Goal: Task Accomplishment & Management: Complete application form

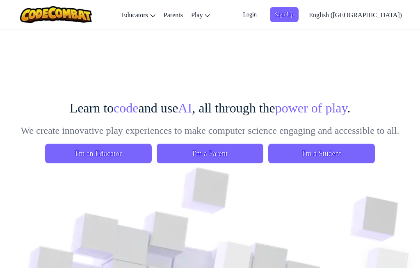
click at [333, 149] on span "I'm a Student" at bounding box center [321, 154] width 107 height 20
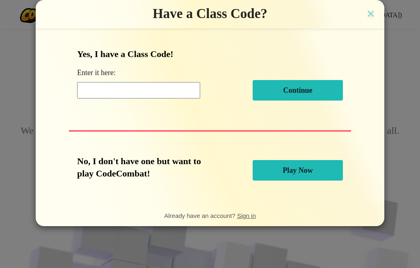
click at [157, 93] on input at bounding box center [138, 90] width 123 height 16
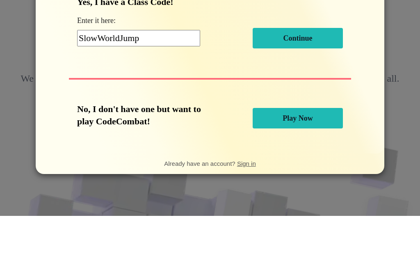
scroll to position [52, 0]
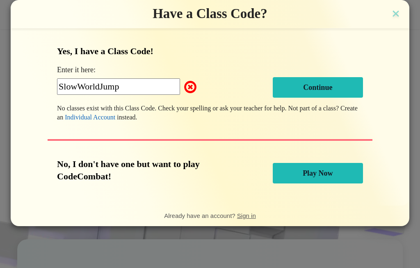
click at [131, 92] on input "SlowWorldJump" at bounding box center [118, 86] width 123 height 16
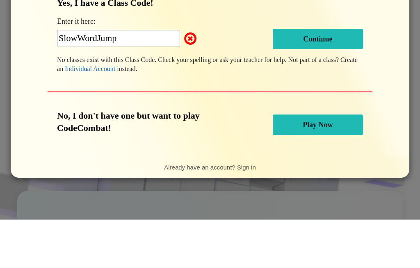
type input "SlowWordJump"
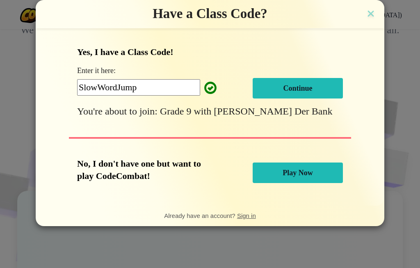
click at [329, 91] on button "Continue" at bounding box center [298, 88] width 90 height 21
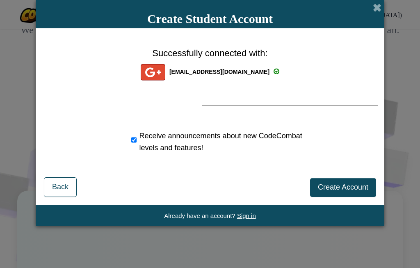
click at [355, 189] on span "Create Account" at bounding box center [343, 187] width 50 height 8
click at [359, 191] on button "Create Account" at bounding box center [343, 187] width 66 height 19
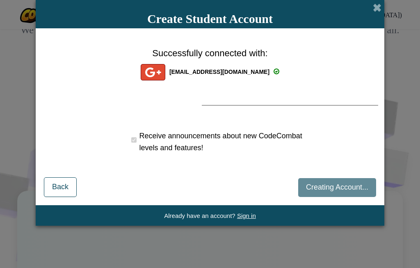
click at [352, 192] on div "Creating Account... Back" at bounding box center [210, 186] width 332 height 22
click at [354, 189] on div "Creating Account... Back" at bounding box center [210, 186] width 332 height 22
click at [353, 189] on div "Creating Account... Back" at bounding box center [210, 186] width 332 height 22
click at [356, 185] on div "Creating Account... Back" at bounding box center [210, 186] width 332 height 22
click at [371, 7] on div "Create Student Account" at bounding box center [210, 14] width 349 height 28
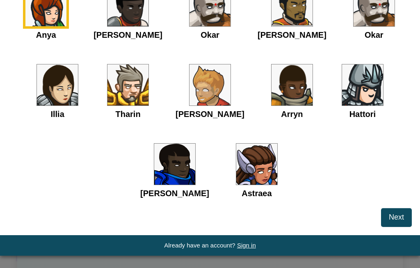
click at [380, 4] on div "Anya Ida Okar Alejandro Okar Illia Tharin Ned Arryn Hattori Gordon Astraea" at bounding box center [210, 102] width 404 height 238
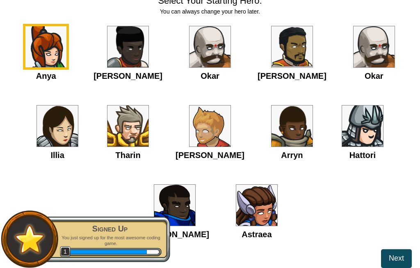
scroll to position [63, 0]
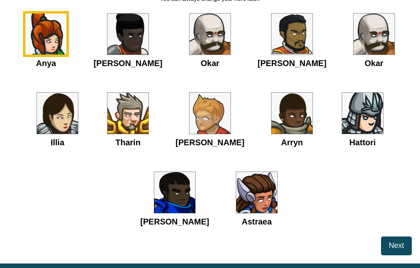
click at [215, 118] on img at bounding box center [210, 113] width 41 height 41
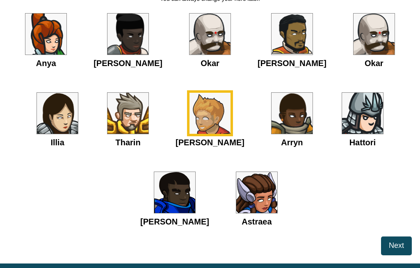
click at [398, 247] on span "Next" at bounding box center [396, 245] width 15 height 8
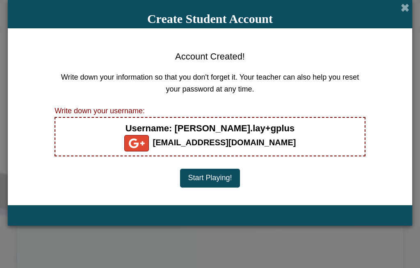
scroll to position [0, 0]
click at [231, 174] on button "Start Playing!" at bounding box center [210, 178] width 60 height 19
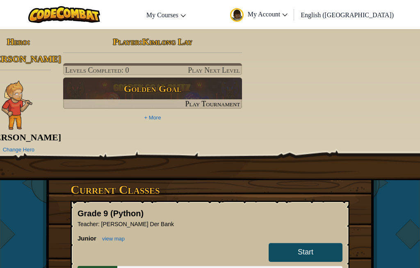
scroll to position [101, 0]
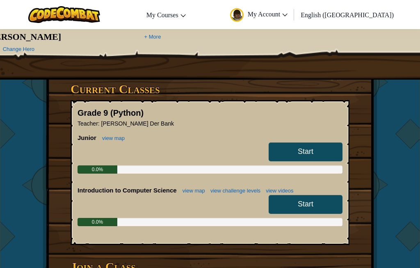
click at [312, 147] on span "Start" at bounding box center [306, 151] width 16 height 8
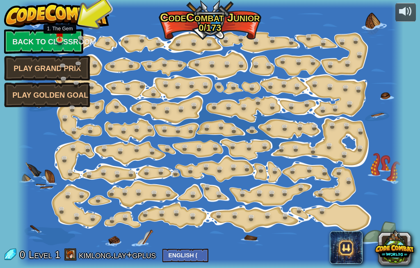
click at [64, 29] on img at bounding box center [59, 32] width 9 height 15
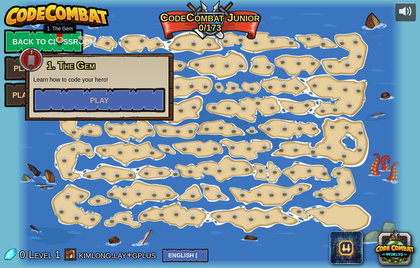
click at [132, 97] on button "Play" at bounding box center [99, 100] width 132 height 25
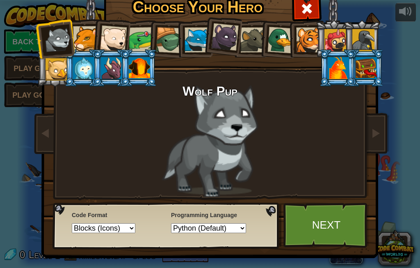
click at [333, 224] on link "Next" at bounding box center [327, 225] width 86 height 45
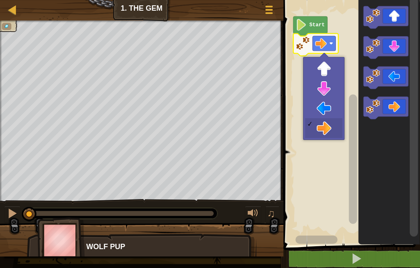
click at [330, 43] on image "Blockly Workspace" at bounding box center [331, 43] width 4 height 4
click at [347, 41] on rect "Blockly Workspace" at bounding box center [350, 120] width 139 height 249
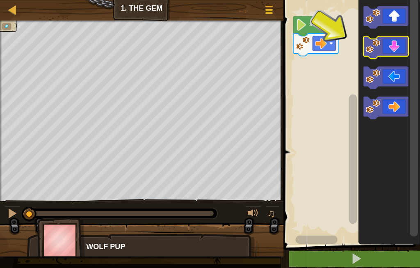
click at [385, 49] on icon "Blockly Workspace" at bounding box center [386, 48] width 45 height 23
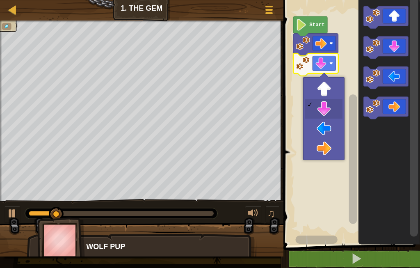
click at [328, 62] on rect "Blockly Workspace" at bounding box center [324, 63] width 23 height 15
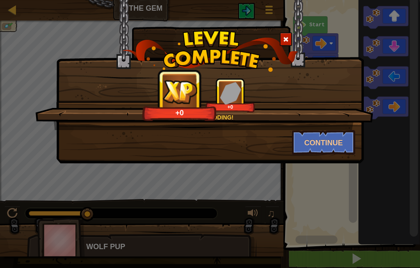
click at [336, 135] on button "Continue" at bounding box center [324, 142] width 64 height 25
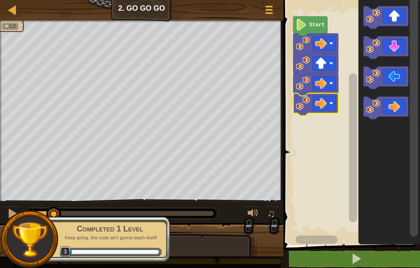
click at [365, 257] on button at bounding box center [356, 259] width 139 height 19
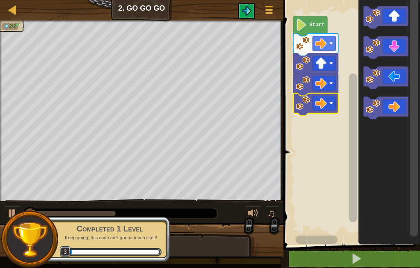
click at [367, 254] on button at bounding box center [356, 259] width 139 height 19
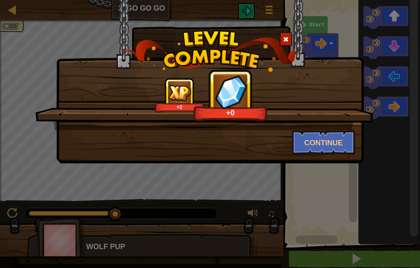
click at [284, 32] on img at bounding box center [210, 50] width 176 height 41
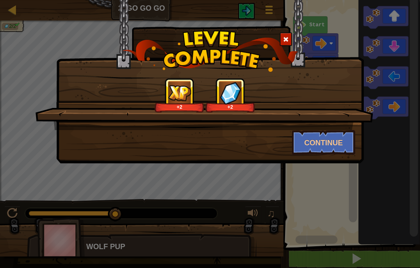
click at [283, 46] on img at bounding box center [210, 50] width 176 height 41
click at [293, 34] on img at bounding box center [210, 50] width 176 height 41
click at [297, 34] on img at bounding box center [210, 50] width 176 height 41
click at [283, 32] on img at bounding box center [210, 50] width 176 height 41
click at [318, 142] on button "Continue" at bounding box center [324, 142] width 64 height 25
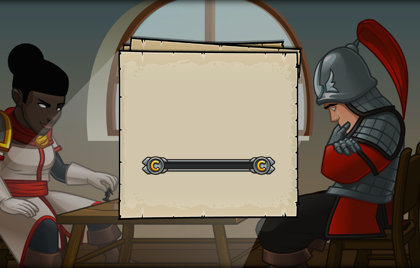
click at [316, 143] on div "Goals Start Level Error loading from server. Try refreshing the page. You'll ne…" at bounding box center [210, 134] width 420 height 268
click at [318, 140] on div "Goals Start Level Error loading from server. Try refreshing the page. You'll ne…" at bounding box center [210, 134] width 420 height 268
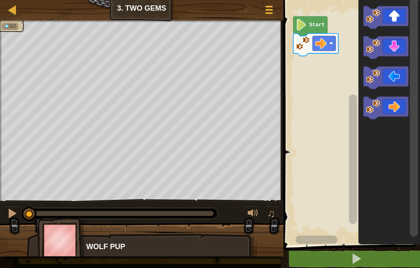
click at [270, 10] on span at bounding box center [269, 10] width 7 height 2
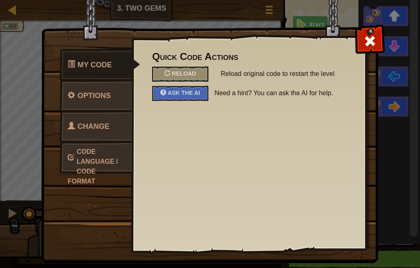
click at [377, 26] on img at bounding box center [213, 116] width 344 height 294
click at [367, 38] on span at bounding box center [370, 40] width 13 height 13
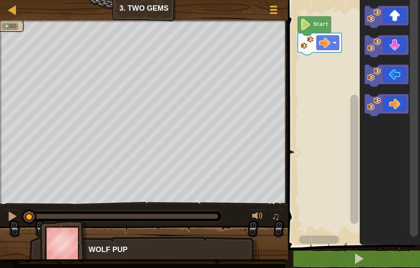
click at [19, 11] on link "Map" at bounding box center [18, 10] width 4 height 9
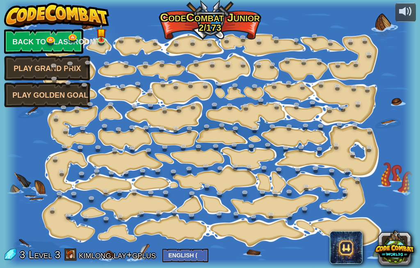
click at [23, 39] on link "Back to Classroom" at bounding box center [43, 41] width 79 height 25
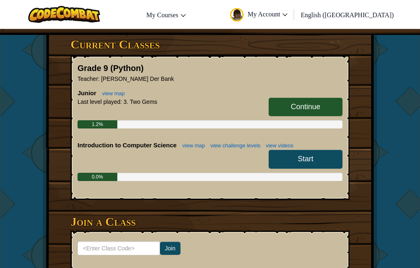
scroll to position [133, 0]
click at [330, 155] on link "Start" at bounding box center [306, 159] width 74 height 19
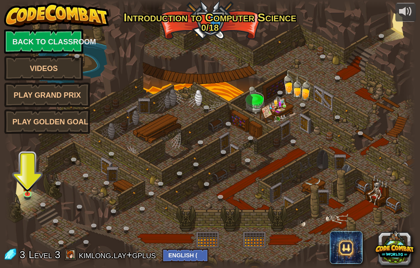
click at [17, 190] on div at bounding box center [11, 134] width 12 height 268
click at [26, 189] on img at bounding box center [28, 186] width 10 height 17
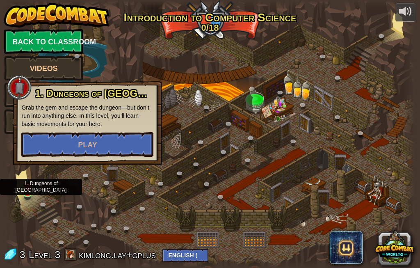
click at [102, 147] on button "Play" at bounding box center [87, 144] width 132 height 25
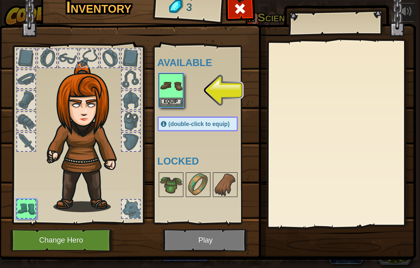
click at [176, 96] on img at bounding box center [171, 85] width 23 height 23
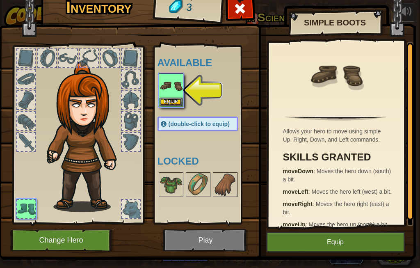
click at [336, 244] on button "Equip" at bounding box center [335, 242] width 139 height 21
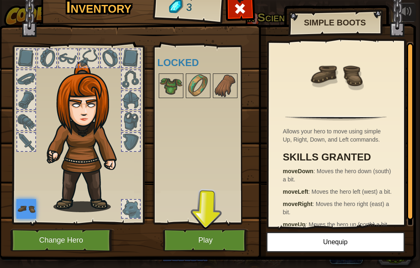
click at [219, 231] on button "Play" at bounding box center [206, 240] width 86 height 23
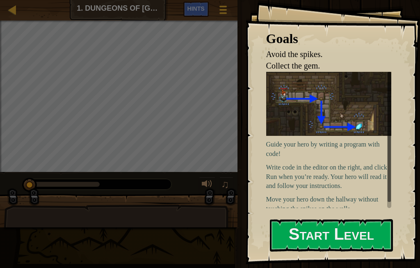
click at [253, 146] on div "Goals Avoid the spikes. Collect the gem. Guide your hero by writing a program w…" at bounding box center [333, 132] width 174 height 264
click at [342, 223] on button "Start Level" at bounding box center [331, 235] width 123 height 32
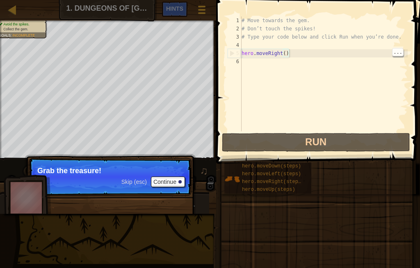
click at [289, 58] on div "# Move towards the gem. # Don’t touch the spikes! # Type your code below and cl…" at bounding box center [324, 81] width 168 height 131
click at [282, 66] on div "# Move towards the gem. # Don’t touch the spikes! # Type your code below and cl…" at bounding box center [324, 81] width 168 height 131
click at [349, 66] on div "# Move towards the gem. # Don’t touch the spikes! # Type your code below and cl…" at bounding box center [324, 81] width 168 height 131
click at [353, 58] on div "# Move towards the gem. # Don’t touch the spikes! # Type your code below and cl…" at bounding box center [324, 81] width 168 height 131
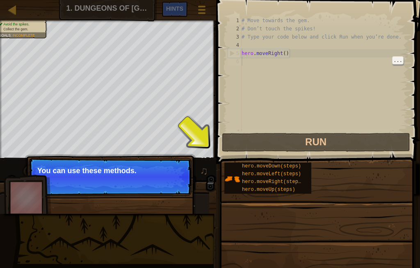
click at [356, 69] on div "# Move towards the gem. # Don’t touch the spikes! # Type your code below and cl…" at bounding box center [324, 81] width 168 height 131
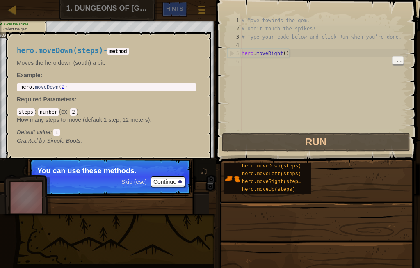
click at [295, 163] on div "hero.moveDown(steps)" at bounding box center [273, 167] width 67 height 8
click at [294, 151] on button "Run" at bounding box center [316, 142] width 188 height 19
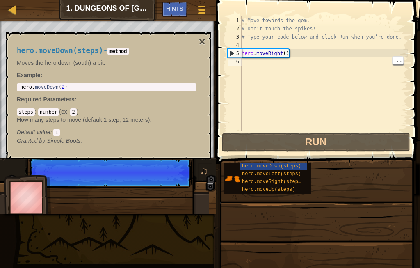
click at [197, 43] on div "hero.moveDown(steps) - method Moves the hero down (south) a bit. Example : 1 he…" at bounding box center [106, 96] width 191 height 114
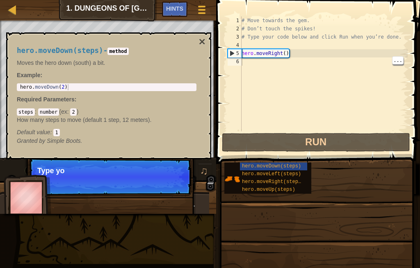
click at [204, 40] on button "×" at bounding box center [202, 41] width 7 height 11
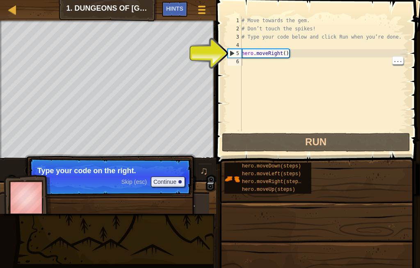
click at [271, 62] on div "# Move towards the gem. # Don’t touch the spikes! # Type your code below and cl…" at bounding box center [324, 81] width 168 height 131
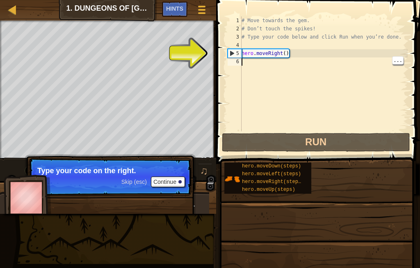
click at [276, 66] on div "# Move towards the gem. # Don’t touch the spikes! # Type your code below and cl…" at bounding box center [324, 81] width 168 height 131
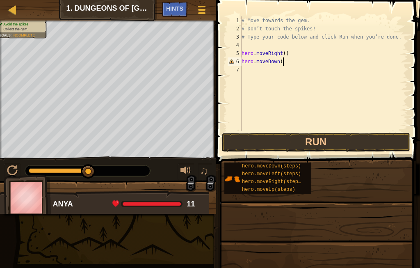
scroll to position [9, 26]
click at [347, 142] on button "Run" at bounding box center [316, 142] width 188 height 19
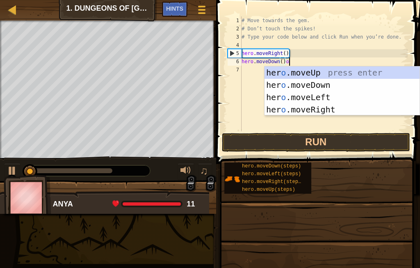
scroll to position [9, 11]
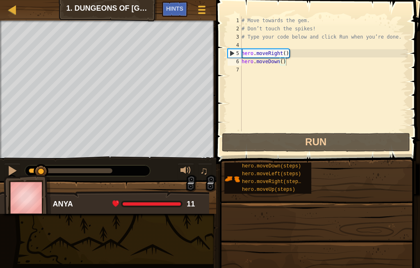
click at [340, 144] on button "Run" at bounding box center [316, 142] width 188 height 19
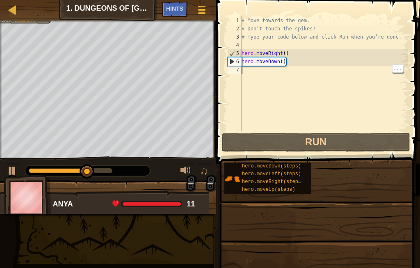
click at [268, 71] on div "# Move towards the gem. # Don’t touch the spikes! # Type your code below and cl…" at bounding box center [324, 81] width 168 height 131
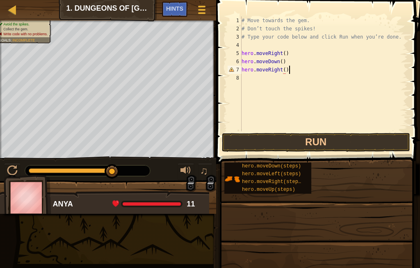
scroll to position [9, 56]
type textarea "abcde fg"
click at [334, 143] on button "Run" at bounding box center [316, 142] width 188 height 19
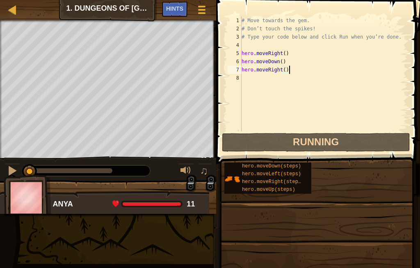
scroll to position [9, 25]
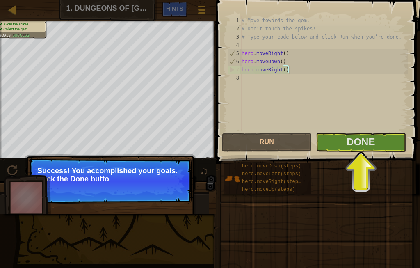
click at [378, 140] on button "Done" at bounding box center [361, 142] width 90 height 19
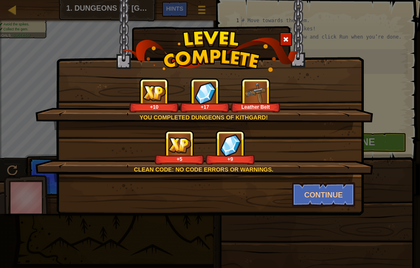
scroll to position [9, 8]
click at [331, 199] on button "Continue" at bounding box center [324, 194] width 64 height 25
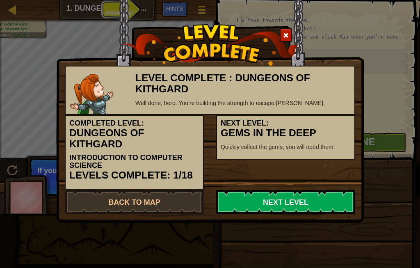
click at [328, 203] on link "Next Level" at bounding box center [285, 202] width 139 height 25
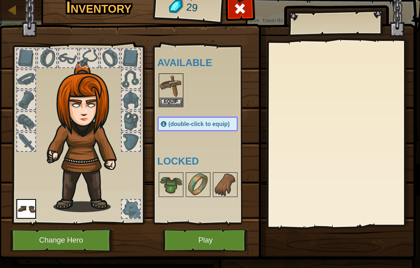
click at [170, 100] on button "Equip" at bounding box center [171, 102] width 23 height 9
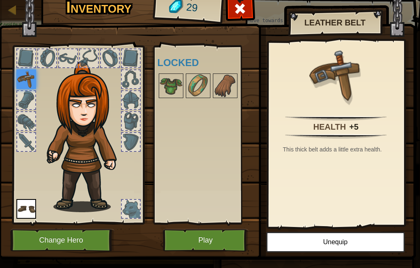
click at [223, 239] on button "Play" at bounding box center [206, 240] width 86 height 23
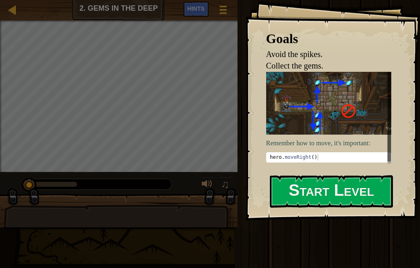
click at [358, 191] on button "Start Level" at bounding box center [331, 191] width 123 height 32
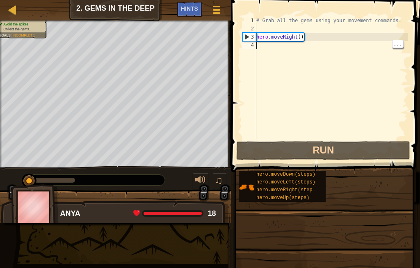
click at [290, 50] on div "# Grab all the gems using your movement commands. hero . moveRight ( )" at bounding box center [331, 86] width 153 height 140
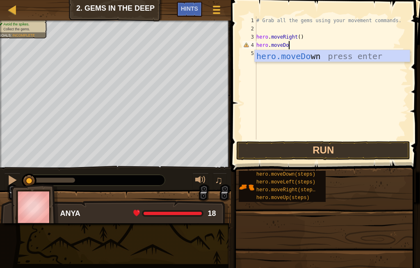
scroll to position [9, 20]
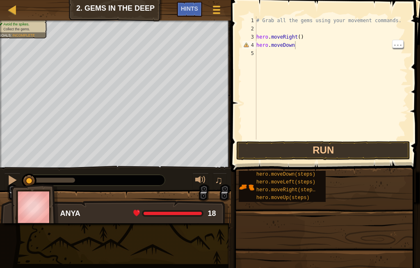
click at [300, 46] on div "# Grab all the gems using your movement commands. hero . moveRight ( ) hero . […" at bounding box center [331, 86] width 153 height 140
click at [374, 151] on button "Run" at bounding box center [323, 150] width 174 height 19
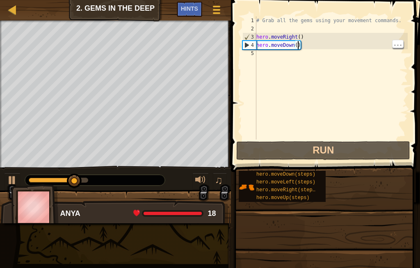
click at [297, 45] on div "# Grab all the gems using your movement commands. hero . moveRight ( ) hero . m…" at bounding box center [331, 86] width 153 height 140
click at [302, 43] on div "# Grab all the gems using your movement commands. hero . moveRight ( ) hero . m…" at bounding box center [331, 86] width 153 height 140
click at [292, 43] on div "# Grab all the gems using your movement commands. hero . moveRight ( ) hero . m…" at bounding box center [331, 86] width 153 height 140
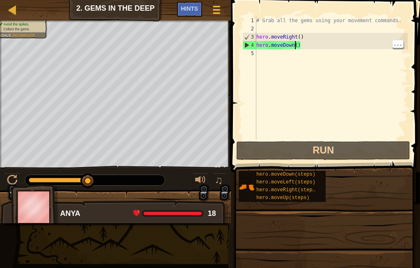
click at [296, 43] on div "# Grab all the gems using your movement commands. hero . moveRight ( ) hero . m…" at bounding box center [331, 86] width 153 height 140
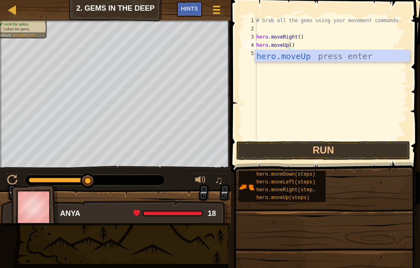
click at [358, 155] on button "Run" at bounding box center [323, 150] width 174 height 19
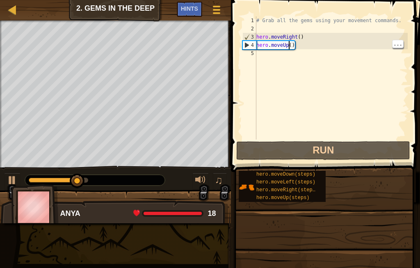
click at [289, 45] on div "# Grab all the gems using your movement commands. hero . moveRight ( ) hero . m…" at bounding box center [331, 86] width 153 height 140
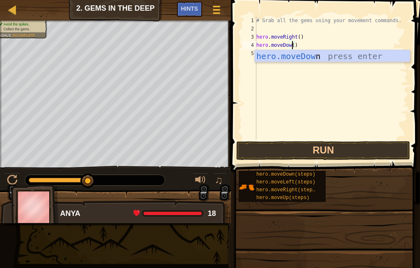
scroll to position [9, 20]
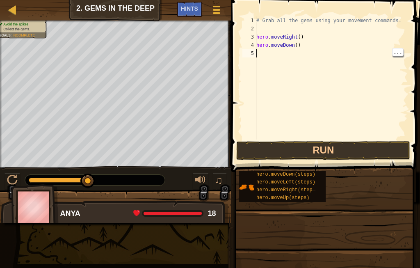
click at [277, 58] on div "# Grab all the gems using your movement commands. hero . moveRight ( ) hero . m…" at bounding box center [331, 86] width 153 height 140
click at [280, 55] on div "# Grab all the gems using your movement commands. hero . moveRight ( ) hero . m…" at bounding box center [331, 86] width 153 height 140
click at [275, 64] on div "# Grab all the gems using your movement commands. hero . moveRight ( ) hero . m…" at bounding box center [331, 86] width 153 height 140
click at [12, 177] on div at bounding box center [12, 180] width 11 height 11
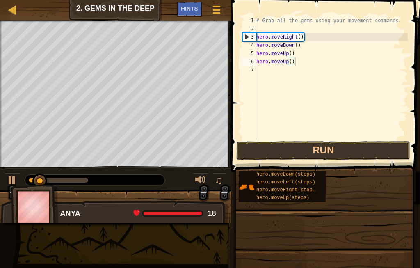
click at [375, 151] on button "Run" at bounding box center [323, 150] width 174 height 19
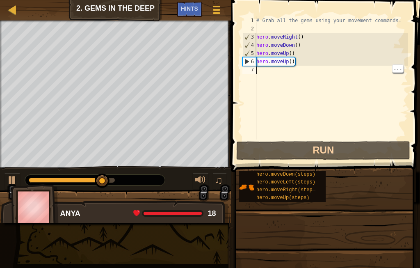
click at [278, 76] on div "# Grab all the gems using your movement commands. hero . moveRight ( ) hero . m…" at bounding box center [331, 86] width 153 height 140
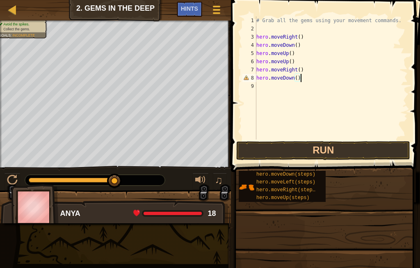
scroll to position [9, 50]
type textarea "abcde fg"
click at [374, 150] on button "Run" at bounding box center [323, 150] width 174 height 19
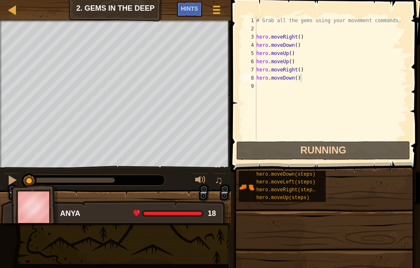
scroll to position [9, 25]
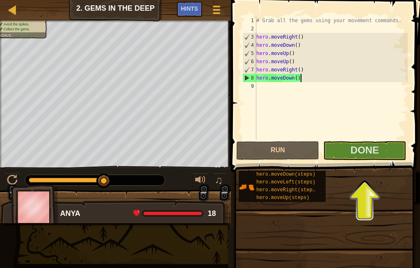
click at [382, 153] on button "Done" at bounding box center [364, 150] width 83 height 19
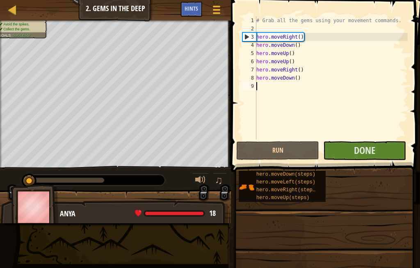
click at [370, 153] on span "Done" at bounding box center [364, 150] width 21 height 13
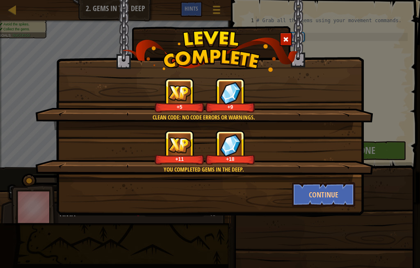
click at [332, 206] on button "Continue" at bounding box center [324, 194] width 64 height 25
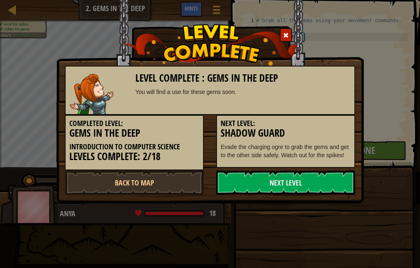
click at [302, 171] on link "Next Level" at bounding box center [285, 182] width 139 height 25
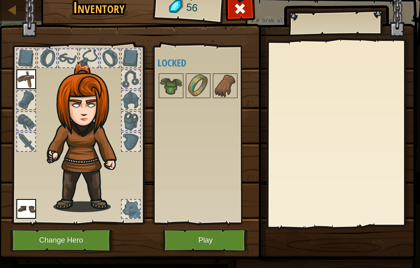
click at [64, 238] on button "Change Hero" at bounding box center [62, 240] width 104 height 23
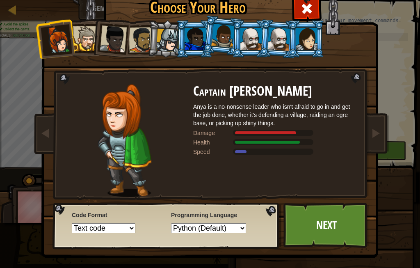
scroll to position [0, 0]
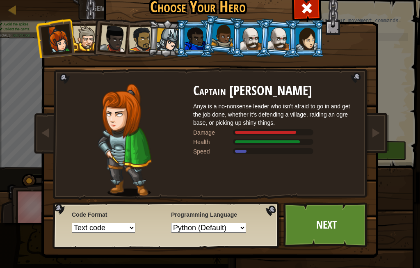
click at [161, 39] on div at bounding box center [167, 39] width 23 height 23
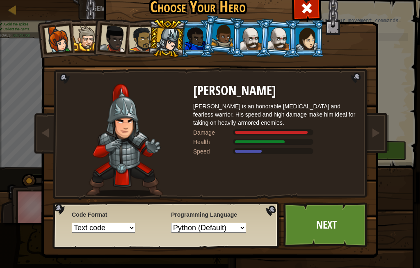
click at [53, 39] on div at bounding box center [57, 39] width 27 height 27
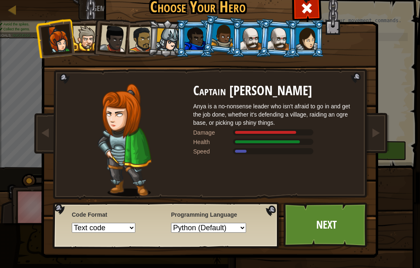
click at [176, 34] on div at bounding box center [167, 39] width 23 height 23
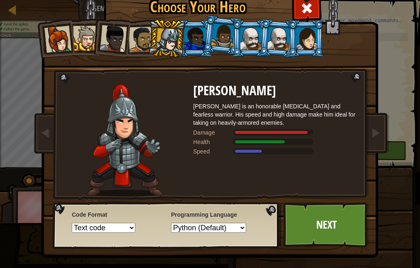
click at [91, 39] on div at bounding box center [85, 38] width 25 height 25
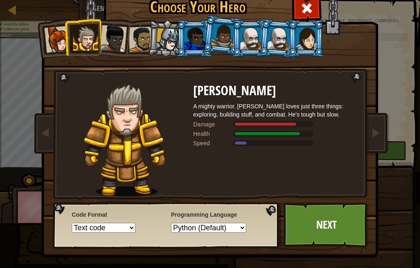
click at [117, 43] on div at bounding box center [113, 38] width 27 height 27
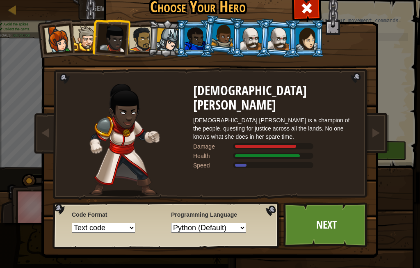
click at [148, 31] on div at bounding box center [141, 39] width 25 height 25
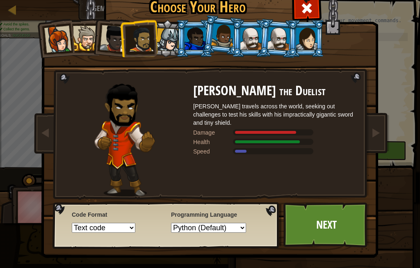
click at [309, 49] on div at bounding box center [306, 38] width 21 height 22
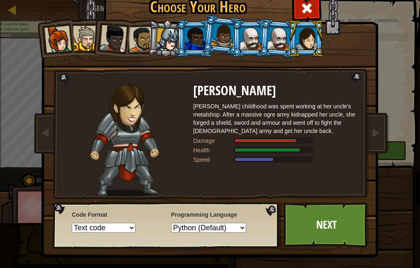
click at [270, 48] on div at bounding box center [279, 38] width 23 height 23
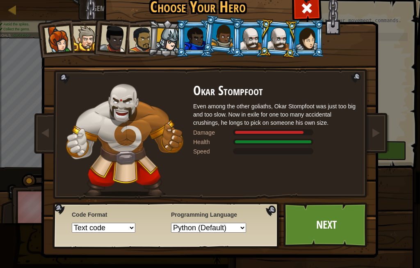
click at [247, 49] on div at bounding box center [250, 38] width 21 height 22
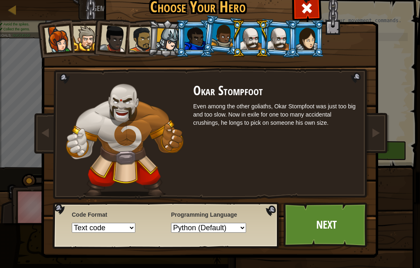
click at [286, 41] on div at bounding box center [279, 38] width 23 height 23
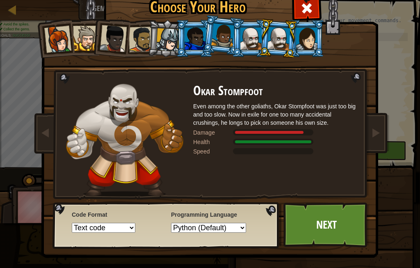
click at [252, 48] on div at bounding box center [250, 38] width 21 height 22
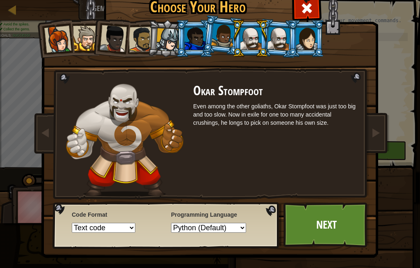
click at [230, 42] on div at bounding box center [222, 35] width 23 height 24
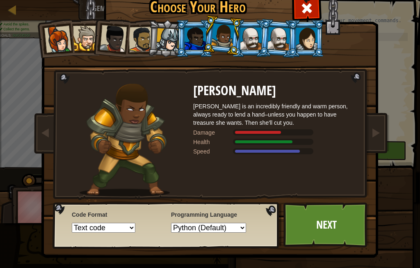
click at [327, 214] on link "Next" at bounding box center [327, 224] width 86 height 45
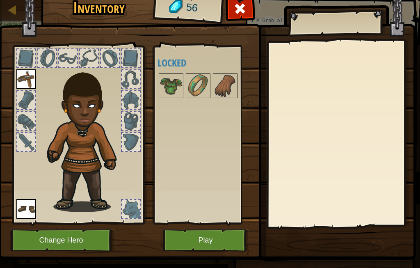
click at [214, 246] on button "Play" at bounding box center [206, 240] width 86 height 23
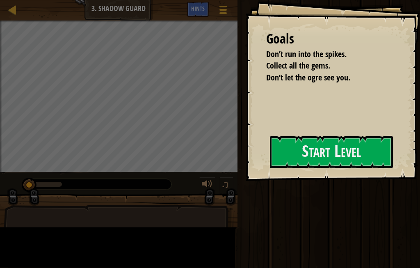
click at [270, 153] on button "Start Level" at bounding box center [331, 152] width 123 height 32
click at [270, 166] on button "Start Level" at bounding box center [331, 152] width 123 height 32
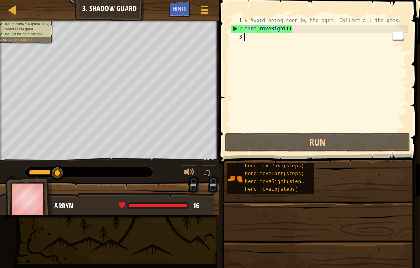
click at [275, 38] on div "# Avoid being seen by the ogre. Collect all the gems. hero . moveRight ( )" at bounding box center [325, 81] width 165 height 131
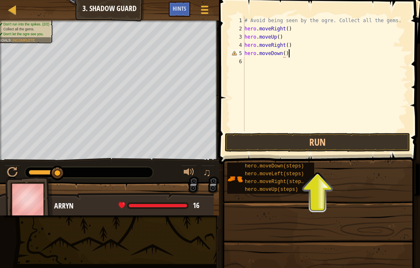
scroll to position [9, 26]
click at [369, 142] on button "Run" at bounding box center [317, 142] width 185 height 19
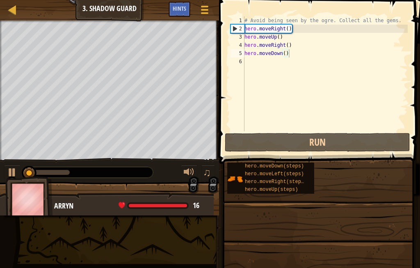
scroll to position [9, 25]
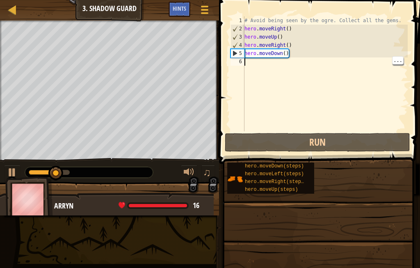
click at [270, 65] on div "# Avoid being seen by the ogre. Collect all the gems. hero . moveRight ( ) hero…" at bounding box center [325, 81] width 165 height 131
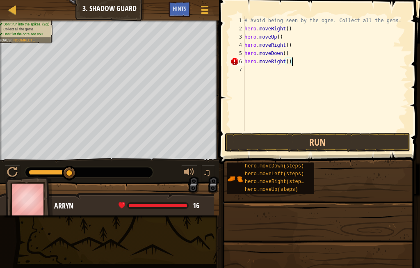
scroll to position [9, 11]
type textarea "abcde fg"
click at [379, 146] on button "Run" at bounding box center [317, 142] width 185 height 19
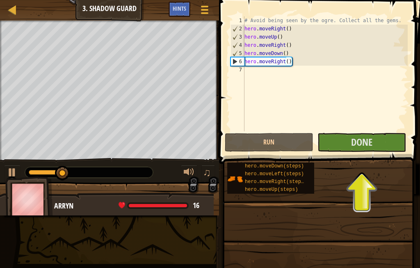
click at [375, 139] on button "Done" at bounding box center [362, 142] width 89 height 19
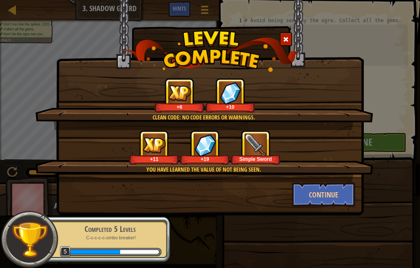
click at [335, 185] on button "Continue" at bounding box center [324, 194] width 64 height 25
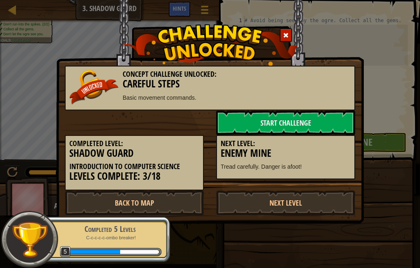
click at [330, 196] on link "Next Level" at bounding box center [285, 202] width 139 height 25
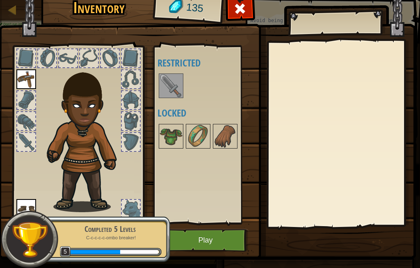
click at [182, 77] on img at bounding box center [171, 85] width 23 height 23
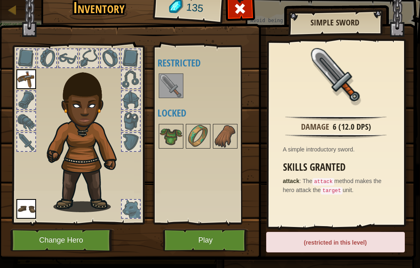
click at [221, 246] on button "Play" at bounding box center [206, 240] width 86 height 23
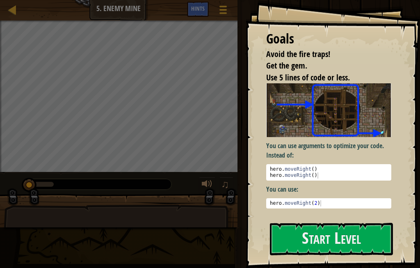
click at [362, 234] on button "Start Level" at bounding box center [331, 239] width 123 height 32
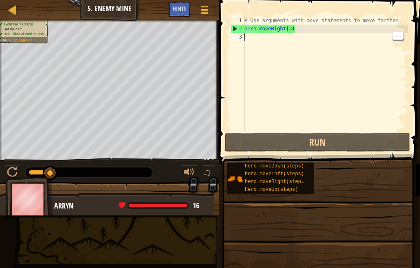
click at [272, 37] on div "# Use arguments with move statements to move farther. hero . moveRight ( 3 )" at bounding box center [325, 81] width 165 height 131
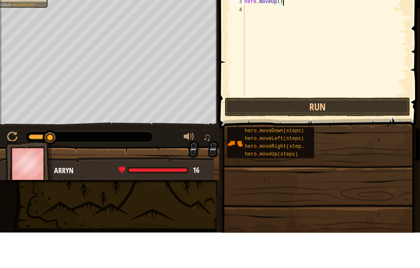
scroll to position [9, 25]
click at [272, 48] on div "# Use arguments with move statements to move farther. hero . moveRight ( 3 ) he…" at bounding box center [325, 81] width 165 height 131
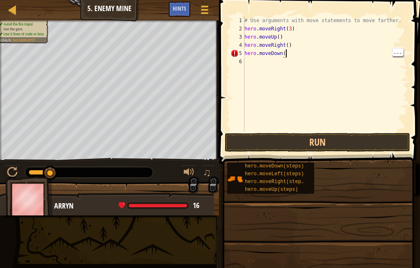
click at [291, 54] on div "# Use arguments with move statements to move farther. hero . moveRight ( 3 ) he…" at bounding box center [325, 81] width 165 height 131
click at [270, 55] on div "# Use arguments with move statements to move farther. hero . moveRight ( 3 ) he…" at bounding box center [325, 81] width 165 height 131
click at [262, 60] on div "# Use arguments with move statements to move farther. hero . moveRight ( 3 ) he…" at bounding box center [325, 81] width 165 height 131
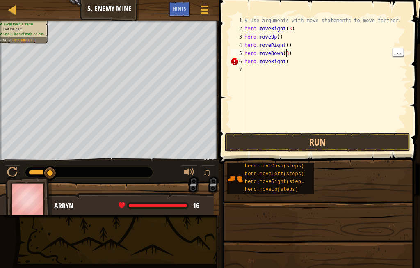
click at [288, 56] on div "# Use arguments with move statements to move farther. hero . moveRight ( 3 ) he…" at bounding box center [325, 81] width 165 height 131
click at [291, 62] on div "# Use arguments with move statements to move farther. hero . moveRight ( 3 ) he…" at bounding box center [325, 81] width 165 height 131
type textarea "abcde fg"
click at [368, 136] on button "Run" at bounding box center [317, 142] width 185 height 19
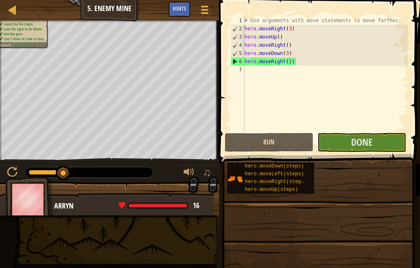
click at [371, 137] on span "Done" at bounding box center [361, 141] width 21 height 13
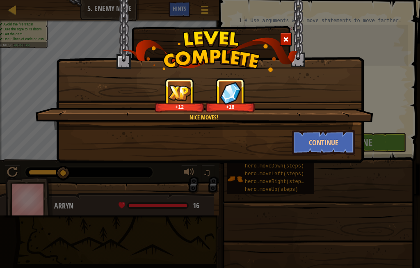
click at [332, 151] on button "Continue" at bounding box center [324, 142] width 64 height 25
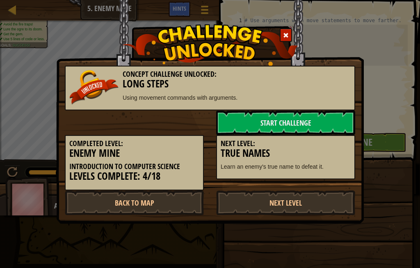
click at [186, 190] on link "Back to Map" at bounding box center [134, 202] width 139 height 25
